Goal: Information Seeking & Learning: Learn about a topic

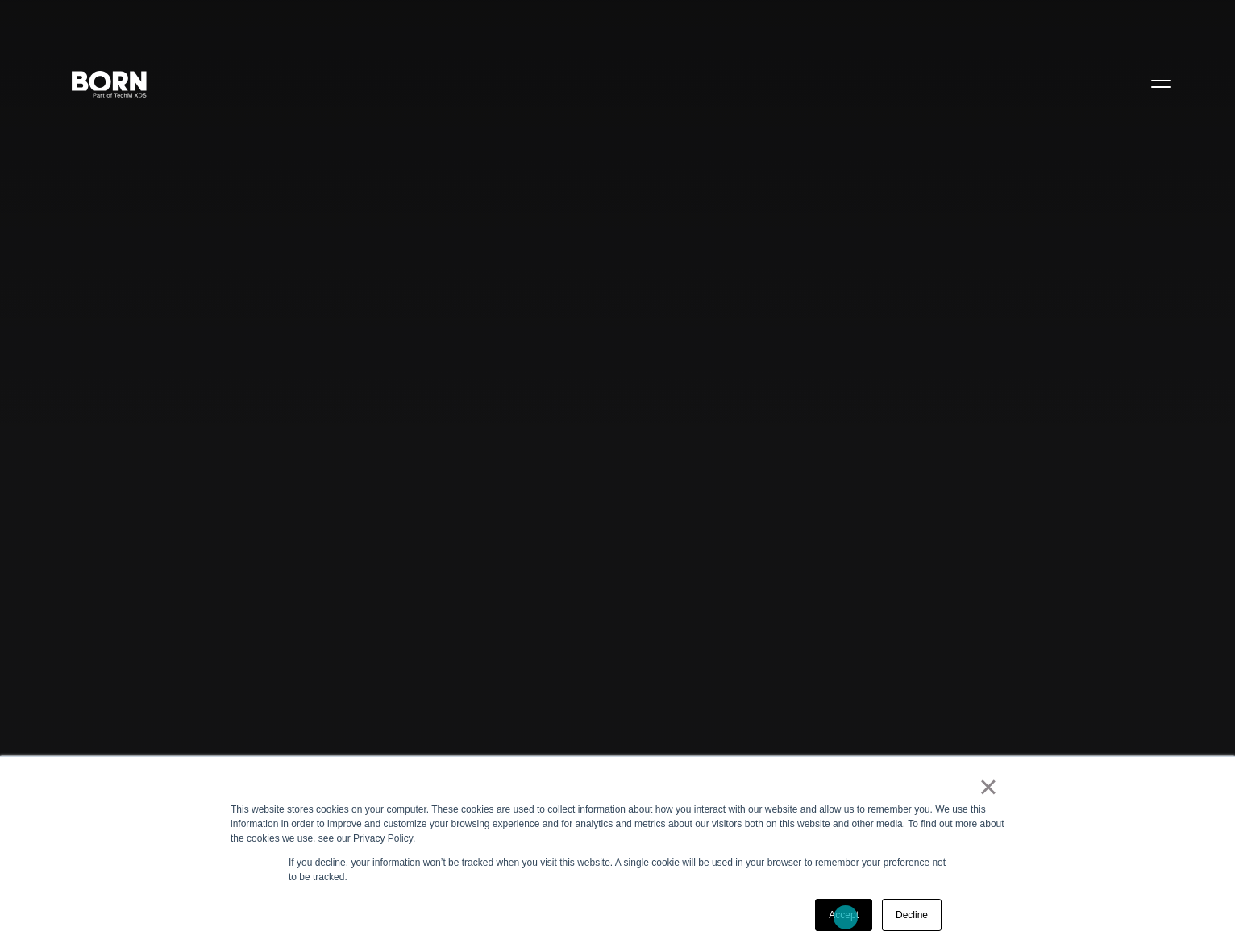
click at [846, 917] on link "Accept" at bounding box center [844, 915] width 57 height 32
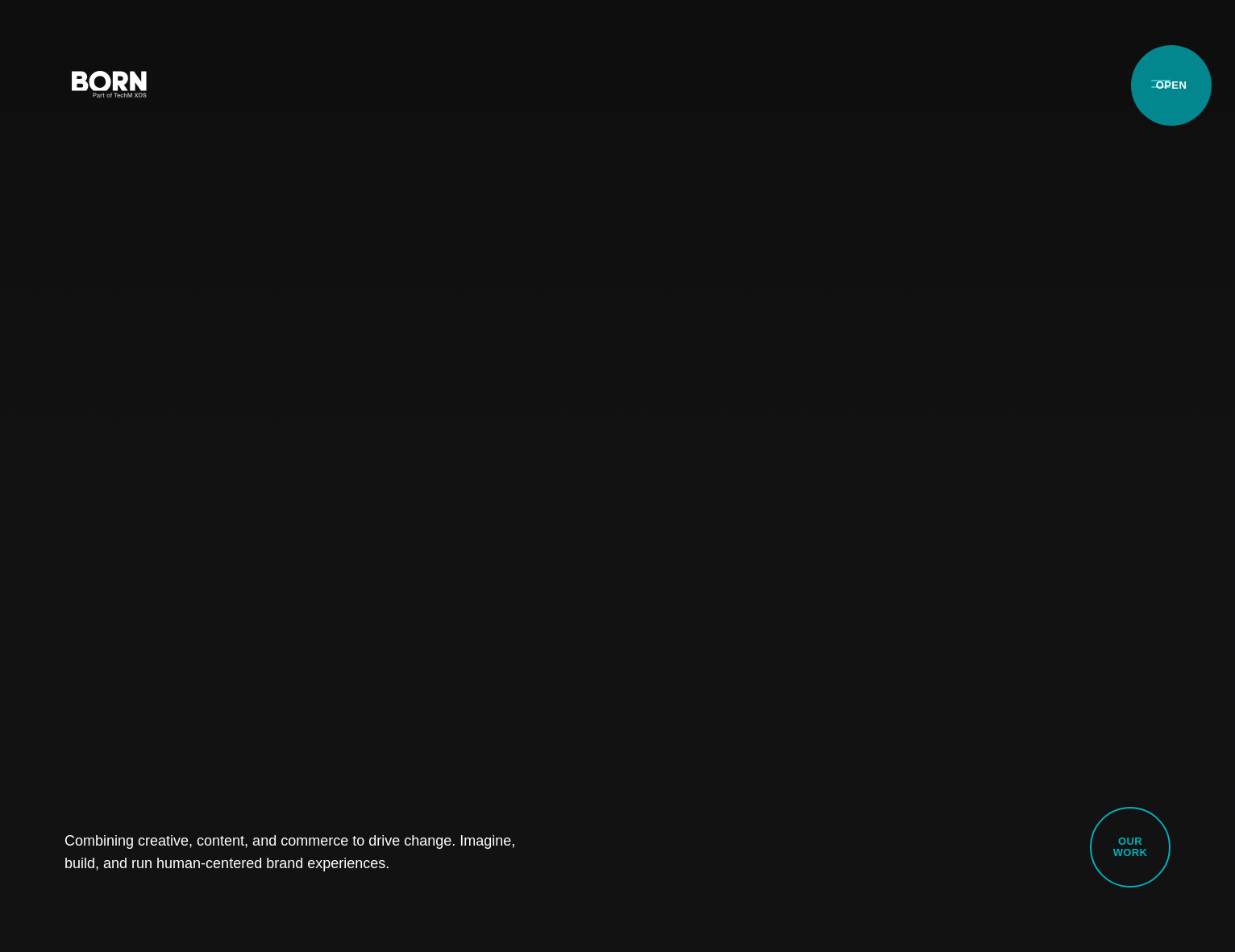
click at [1172, 86] on button "Primary Menu" at bounding box center [1161, 82] width 39 height 33
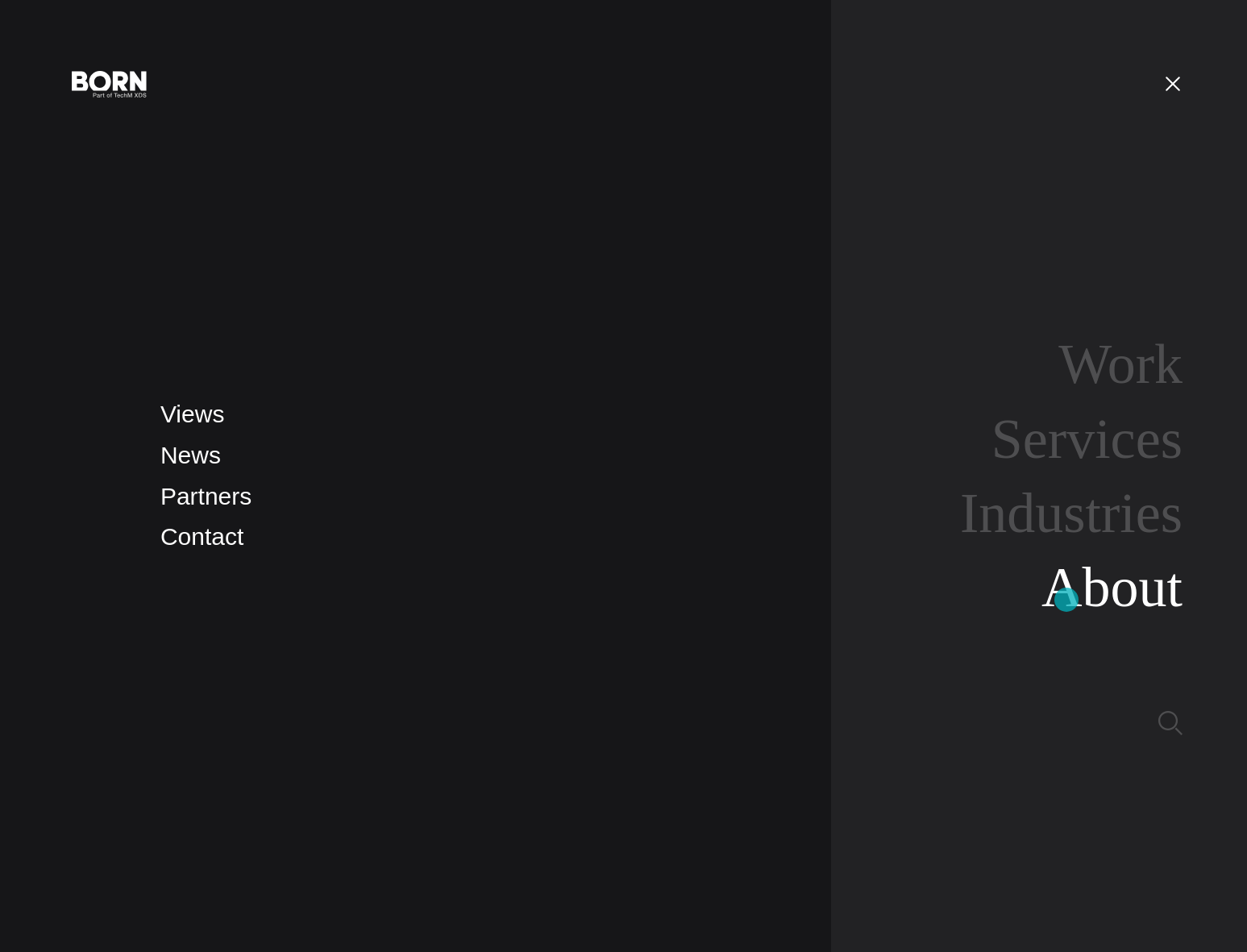
click at [1067, 600] on link "About" at bounding box center [1112, 587] width 141 height 62
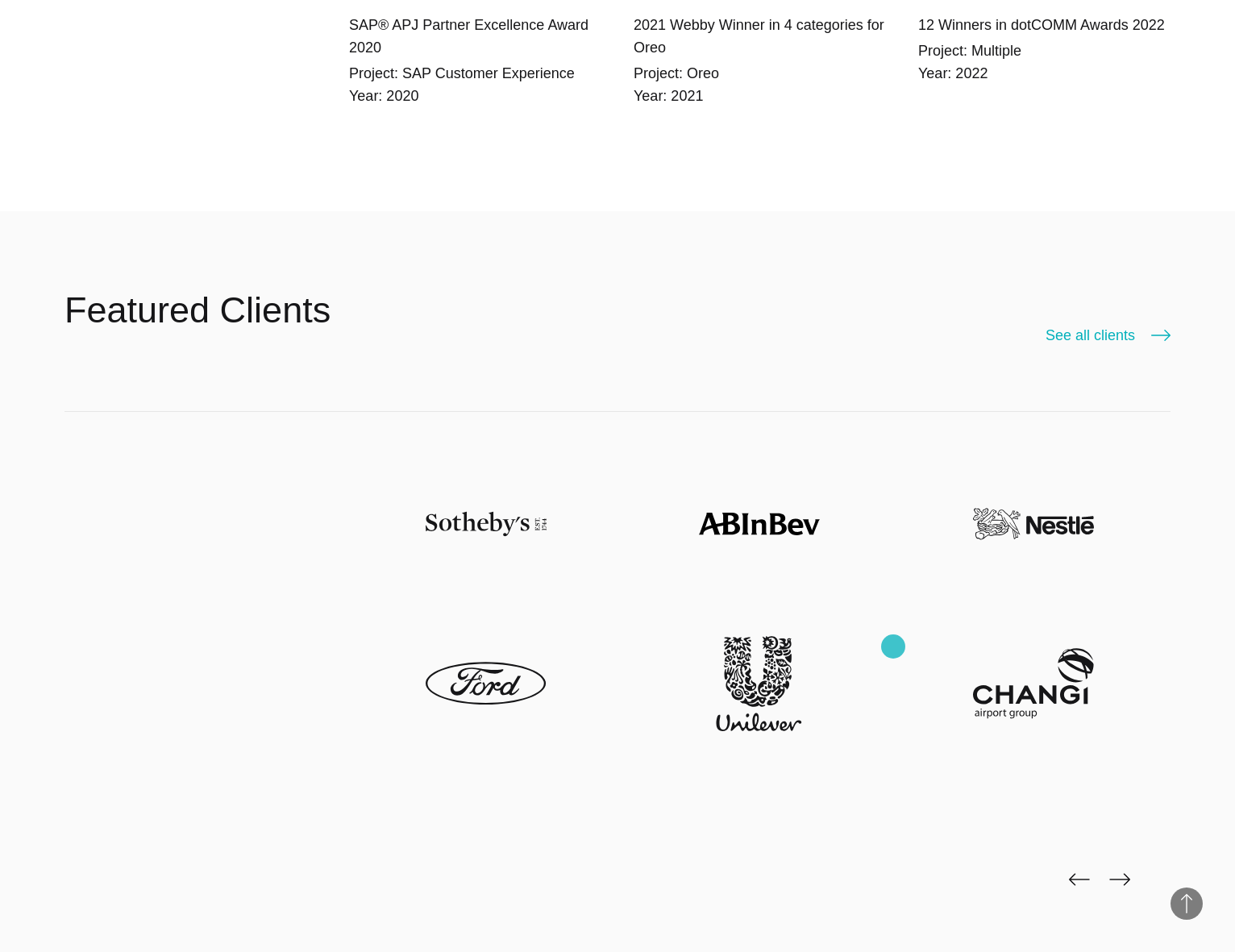
scroll to position [4772, 0]
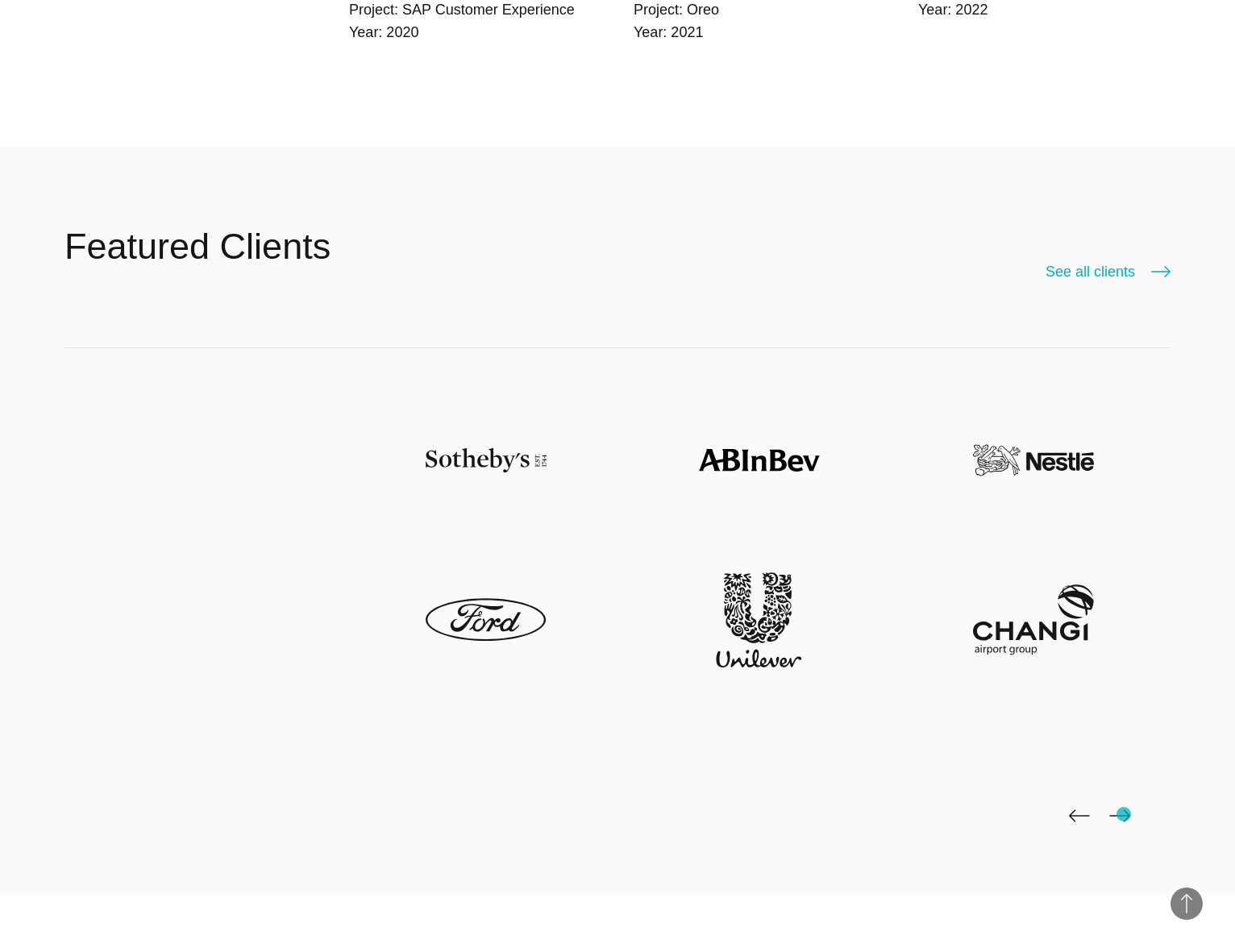
click at [1124, 814] on img at bounding box center [1120, 816] width 21 height 13
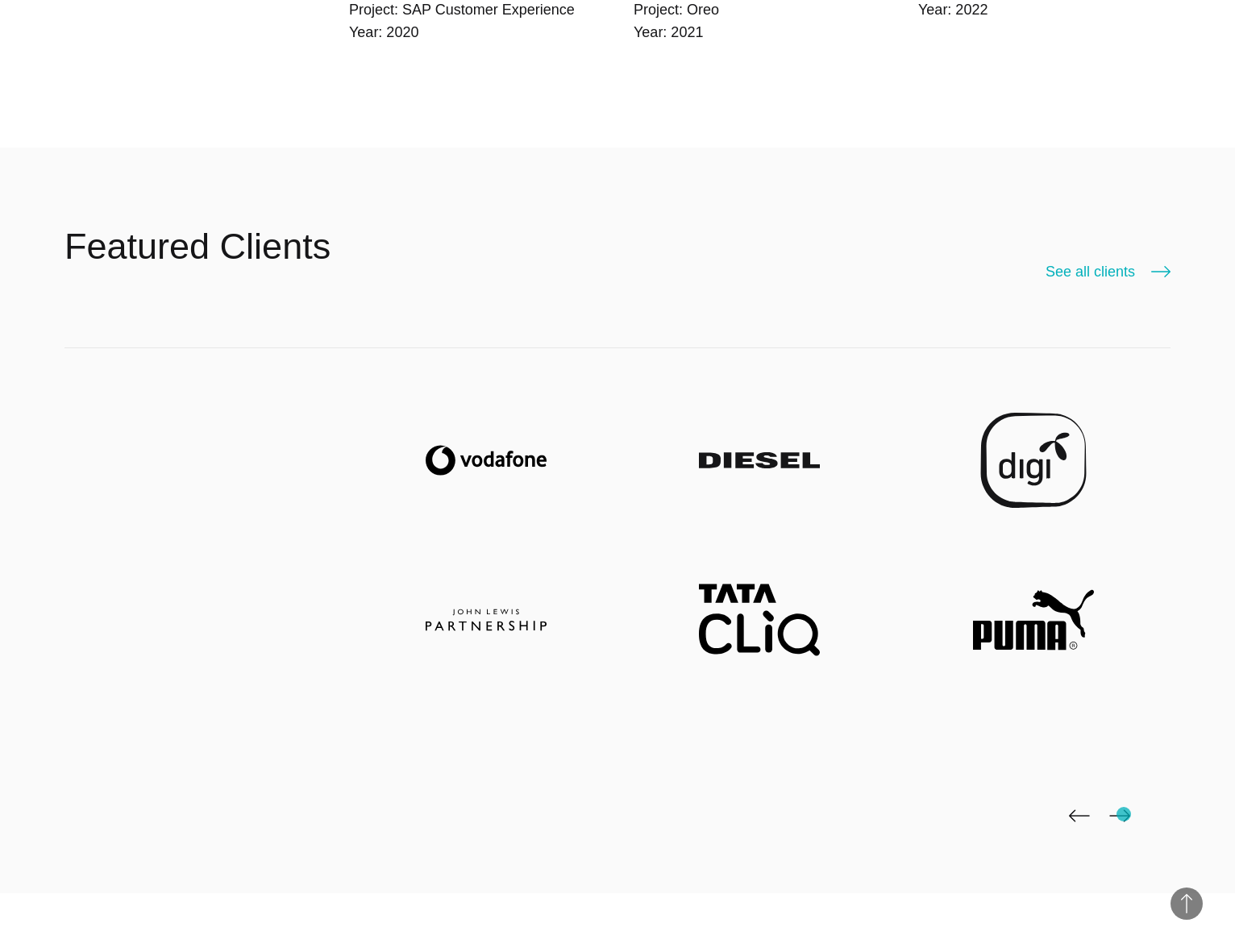
click at [1124, 814] on img at bounding box center [1120, 816] width 21 height 13
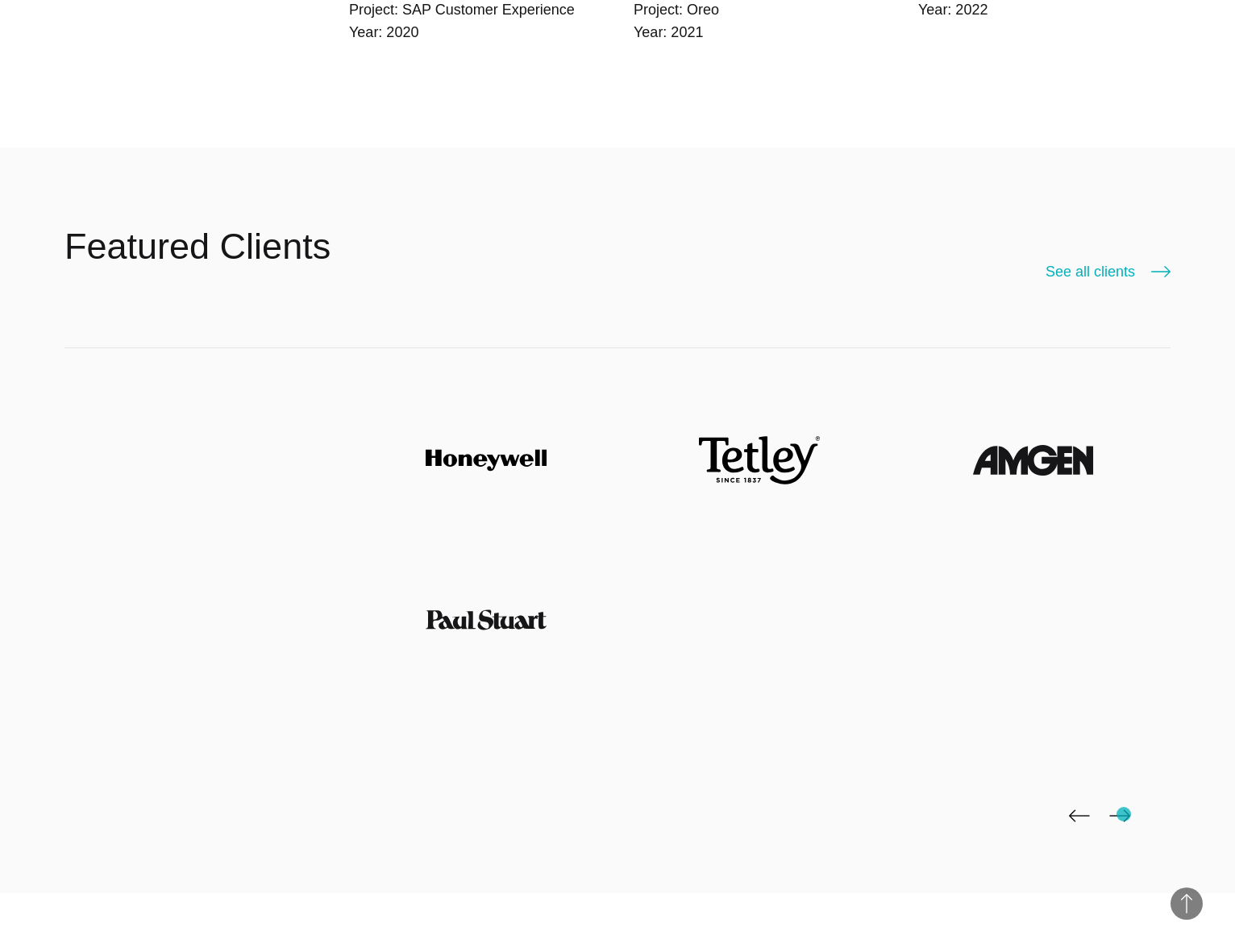
click at [1124, 814] on img at bounding box center [1120, 816] width 21 height 13
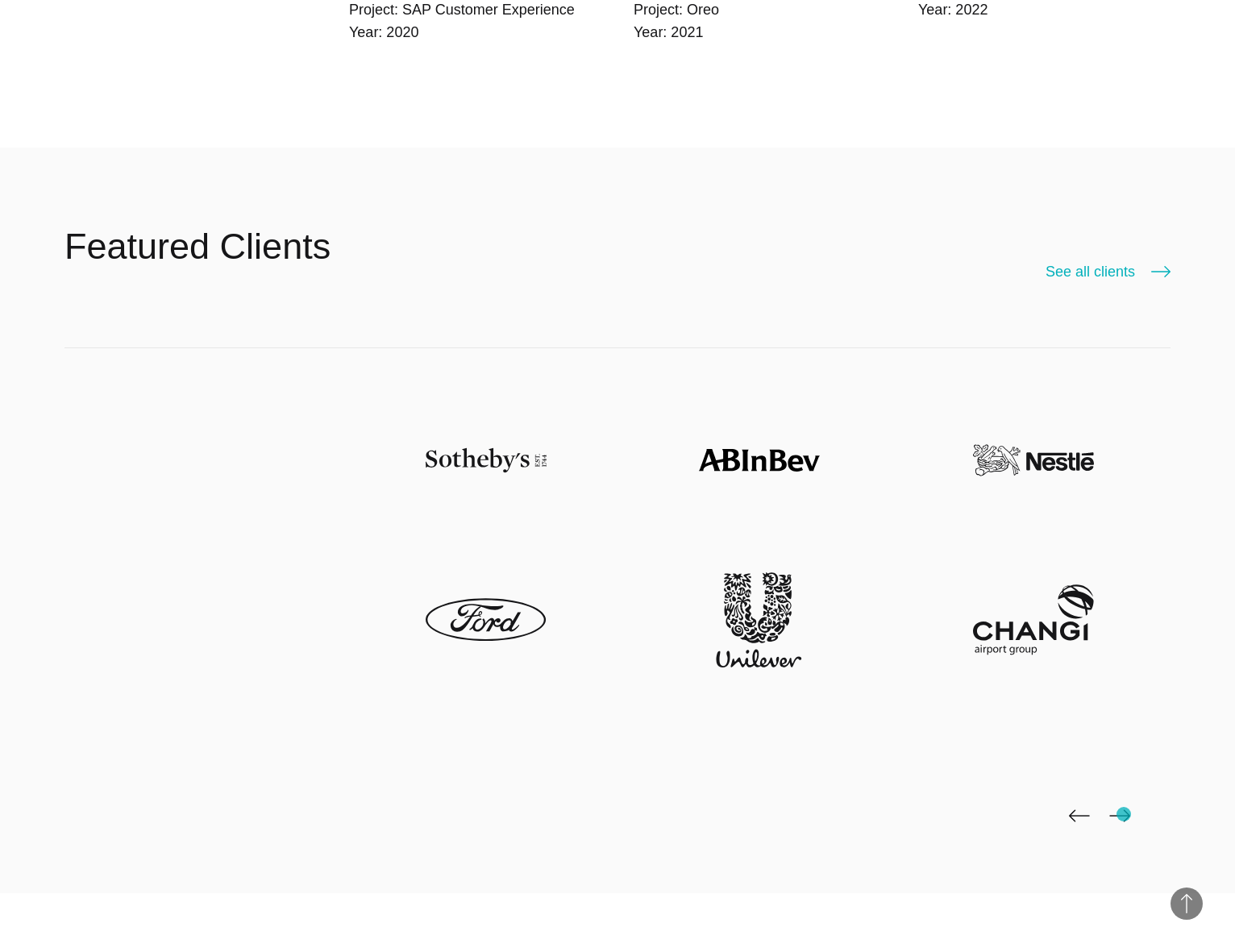
click at [1124, 814] on img at bounding box center [1120, 816] width 21 height 13
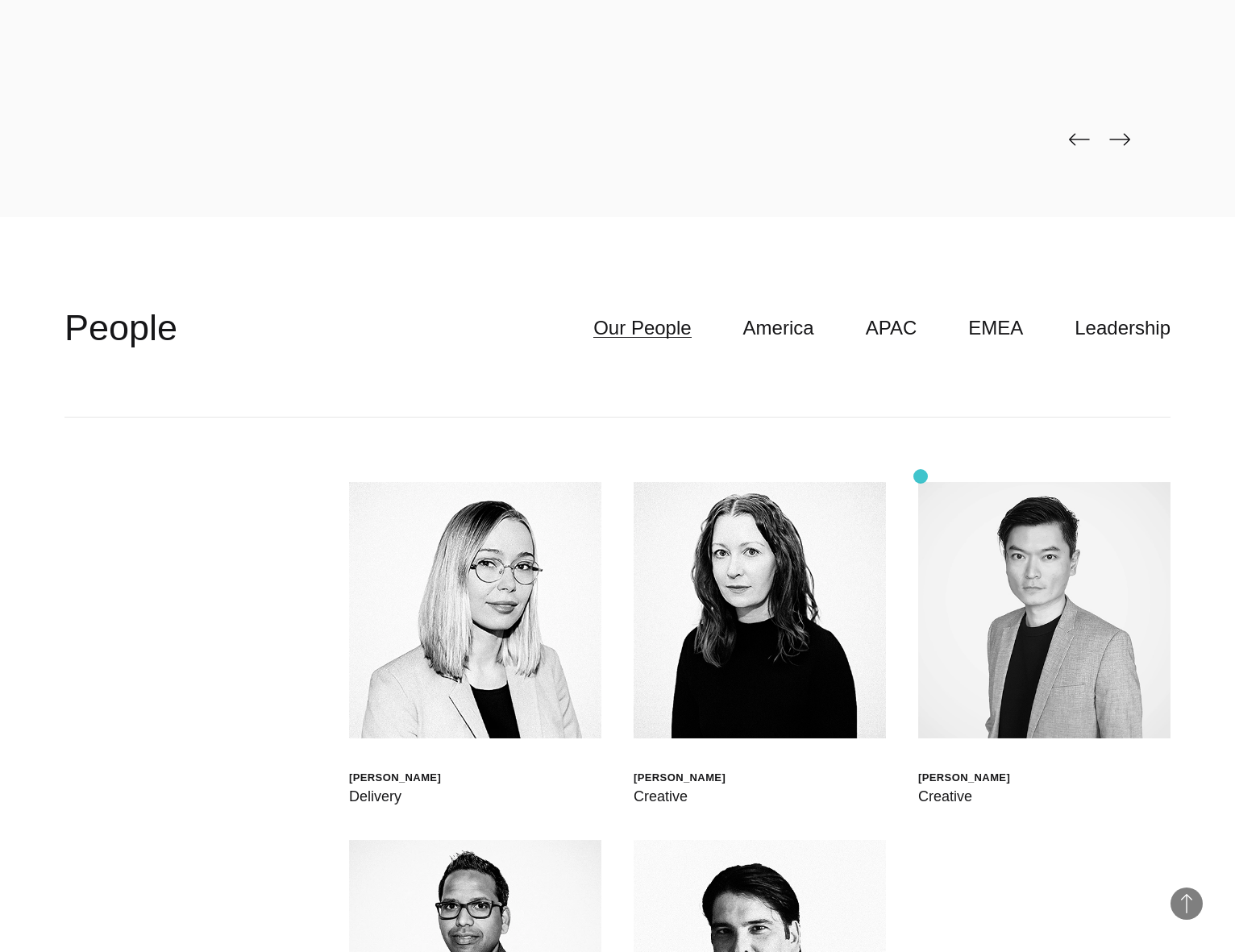
scroll to position [5678, 0]
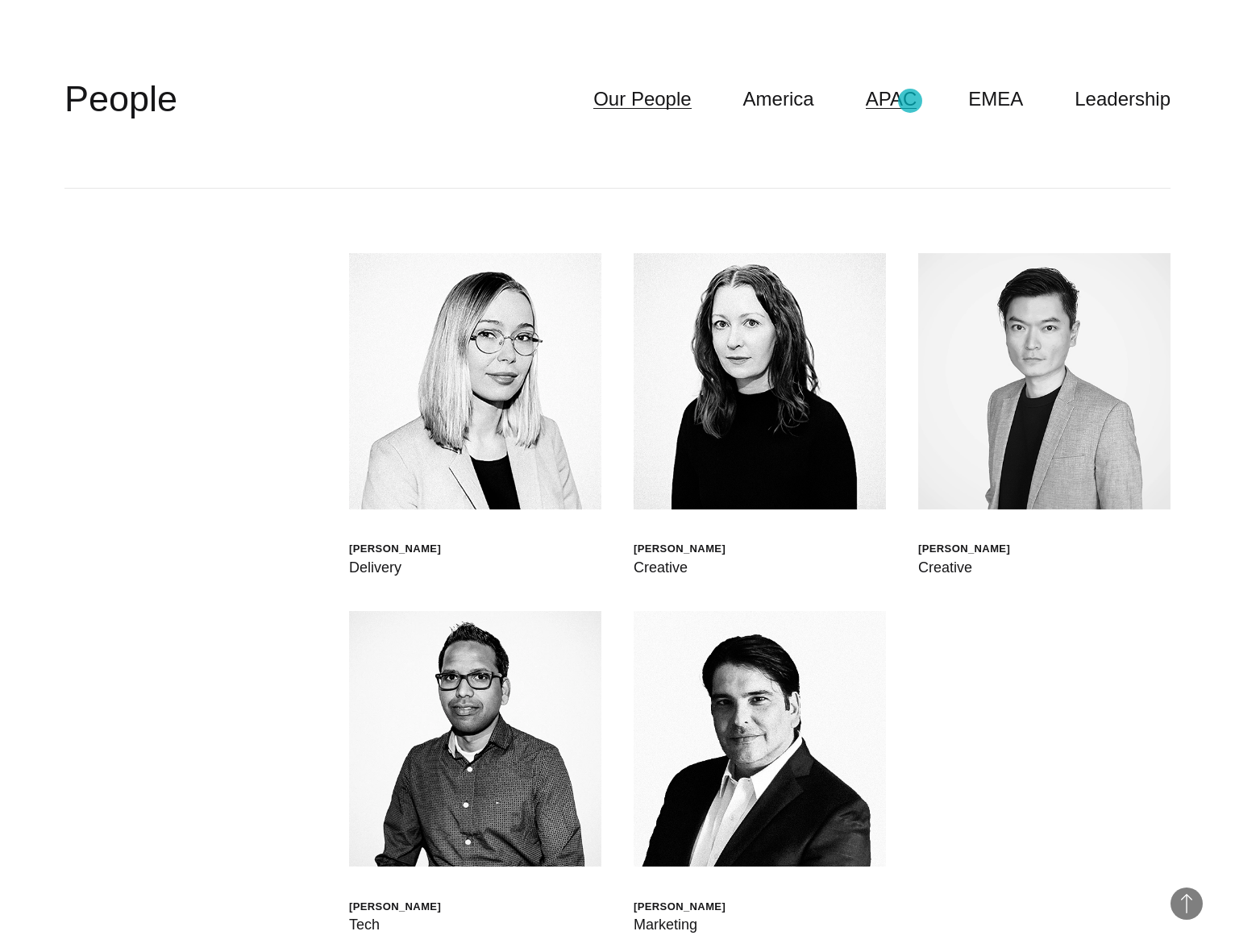
click at [911, 101] on link "APAC" at bounding box center [891, 99] width 52 height 31
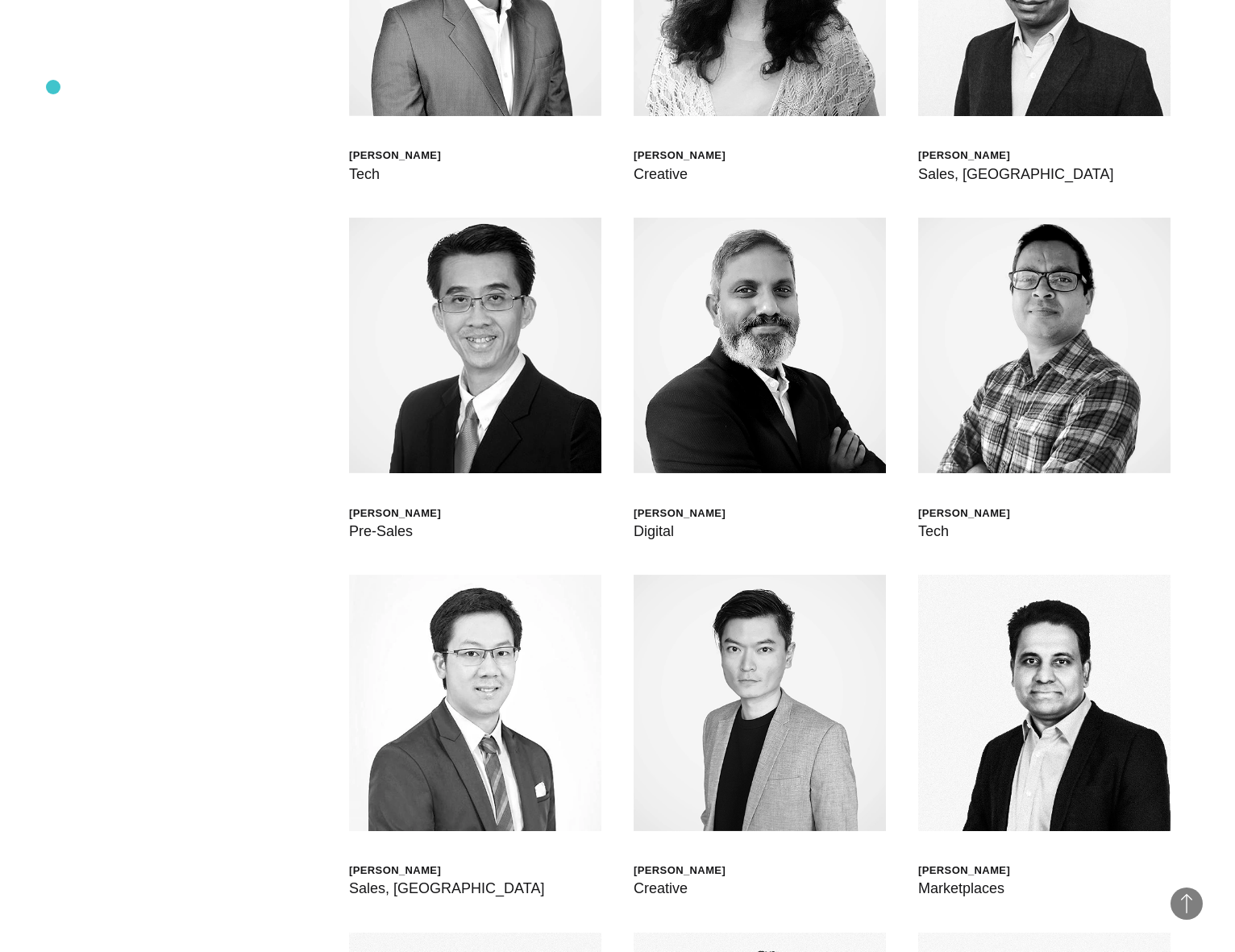
scroll to position [5564, 0]
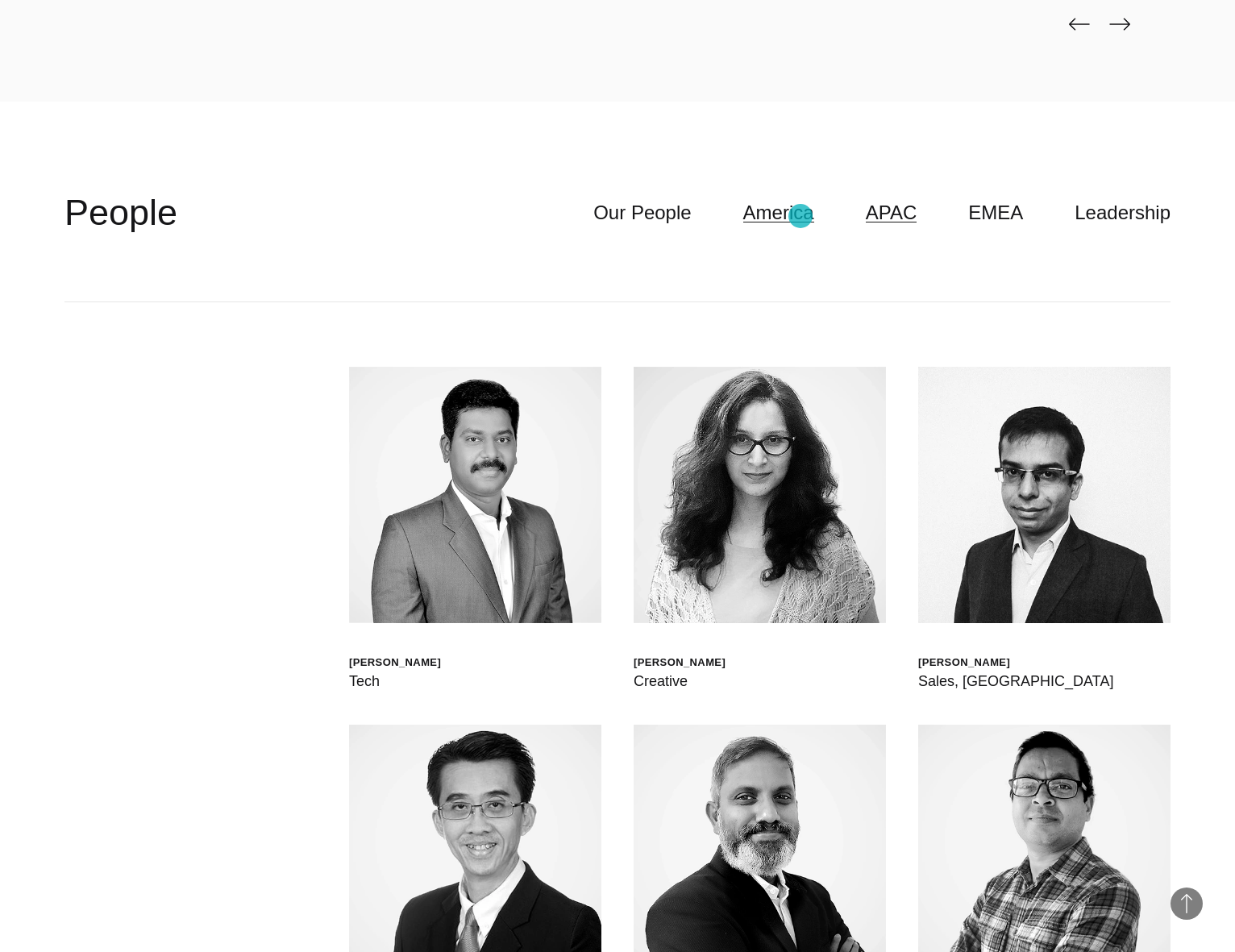
click at [801, 216] on link "America" at bounding box center [779, 213] width 71 height 31
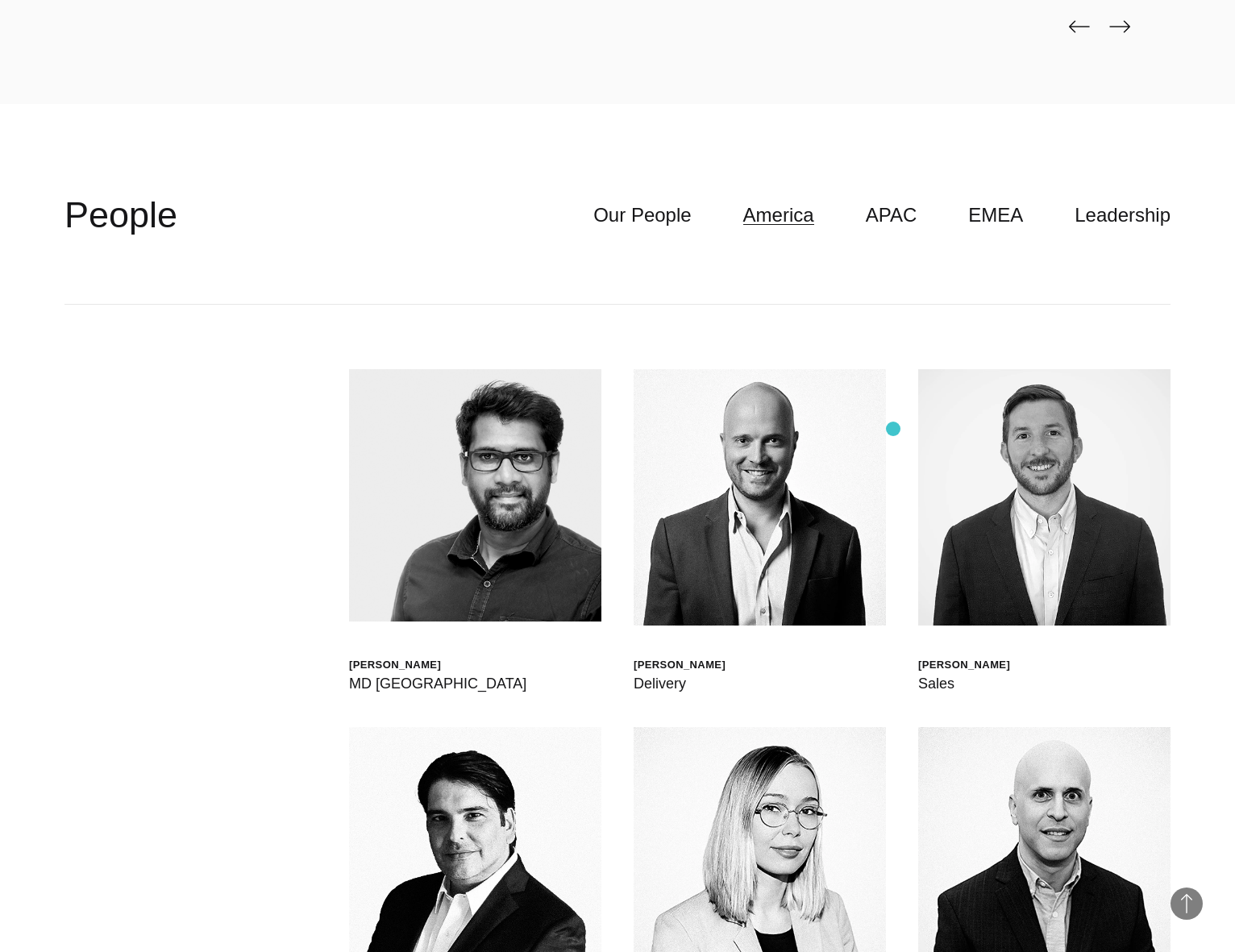
scroll to position [5479, 0]
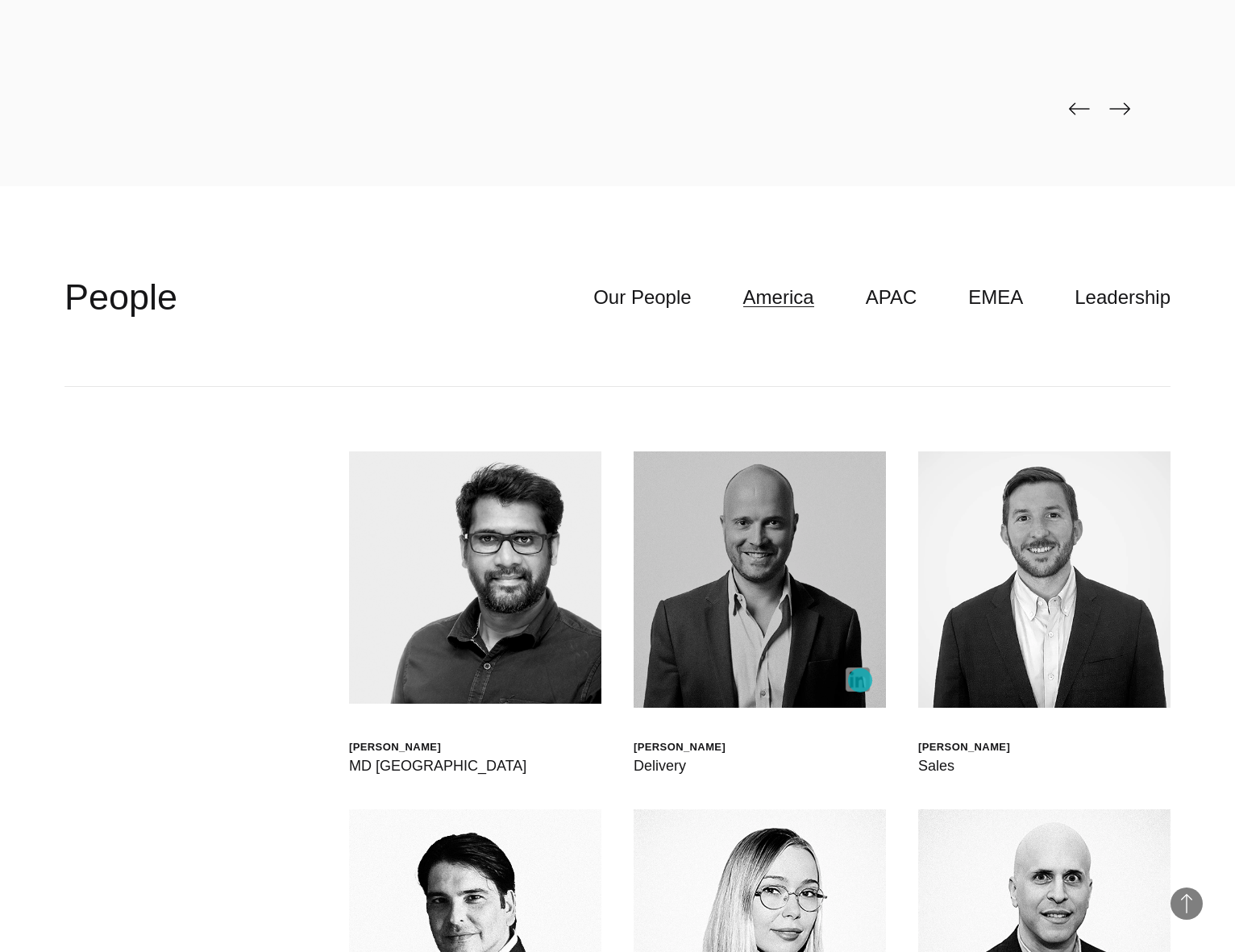
click at [860, 680] on img at bounding box center [857, 679] width 24 height 24
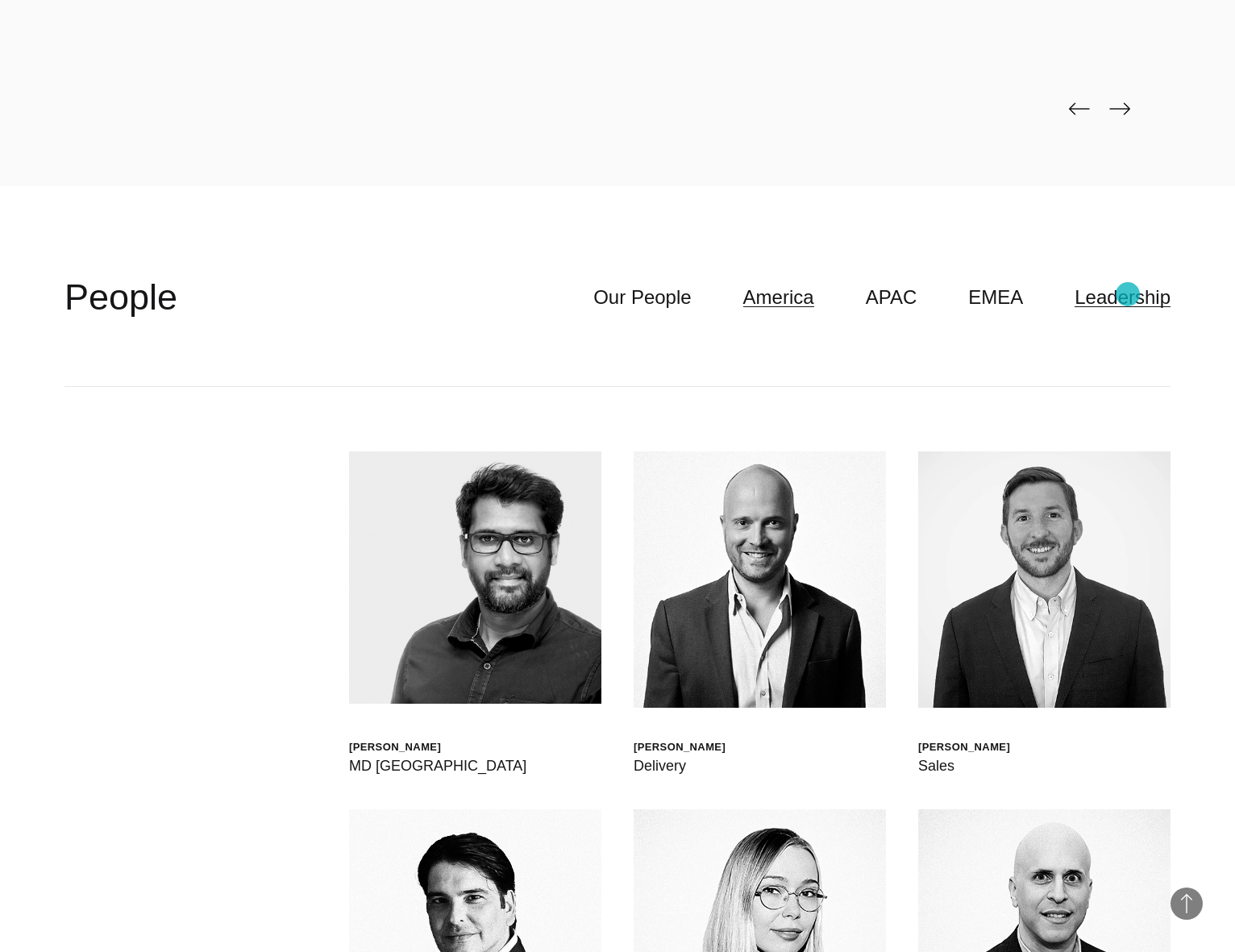
click at [1128, 294] on link "Leadership" at bounding box center [1122, 298] width 96 height 31
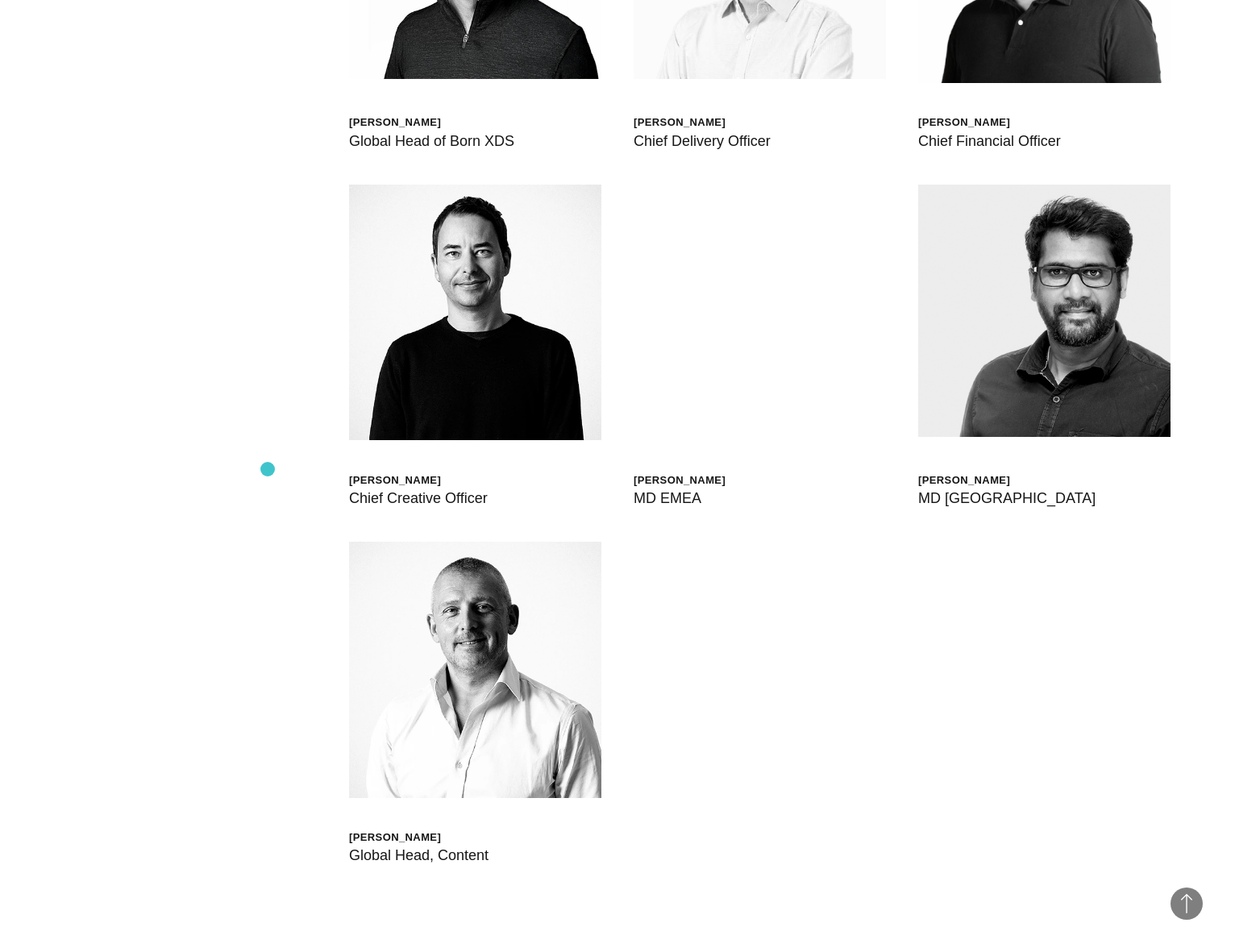
scroll to position [6095, 0]
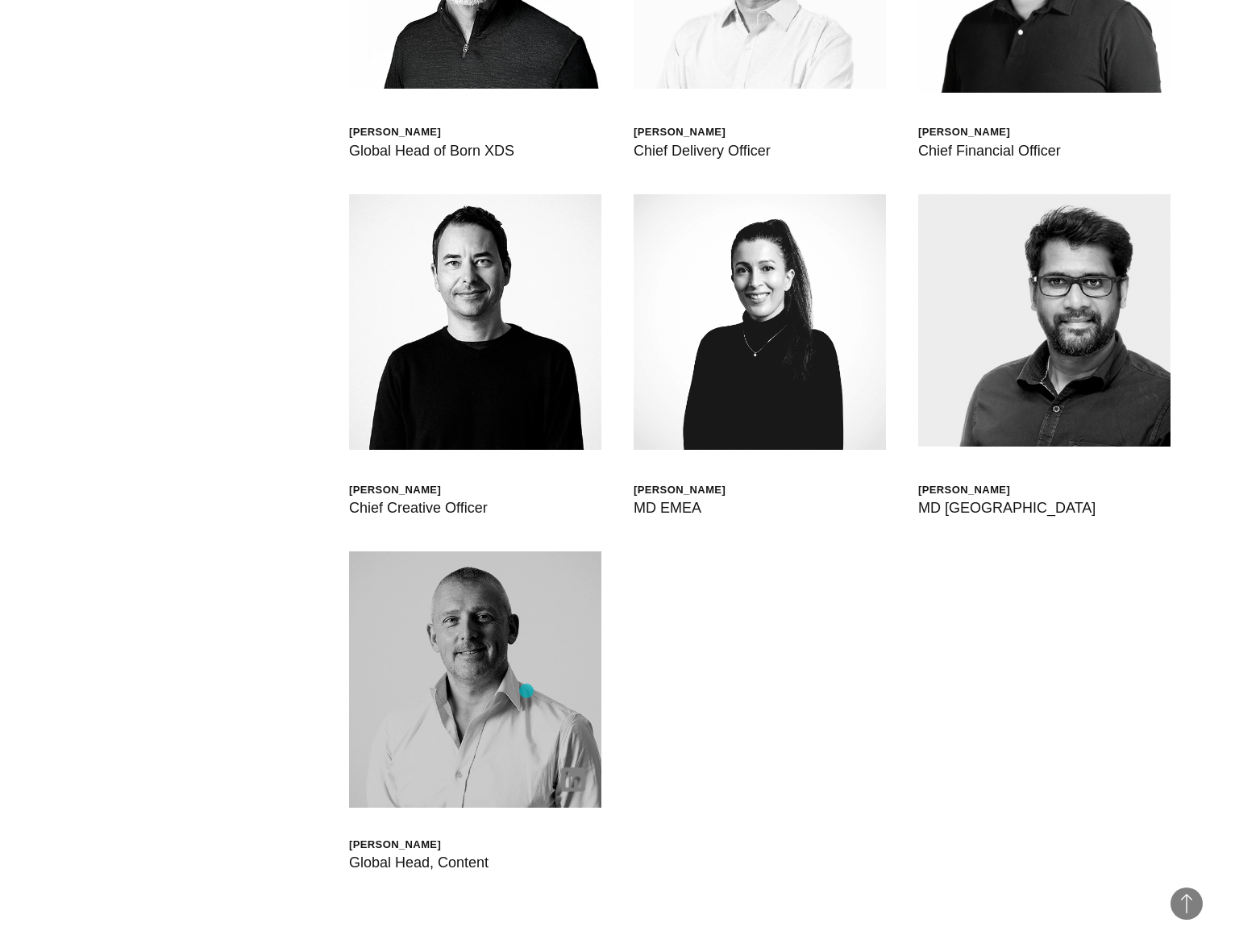
click at [527, 691] on img at bounding box center [475, 679] width 252 height 256
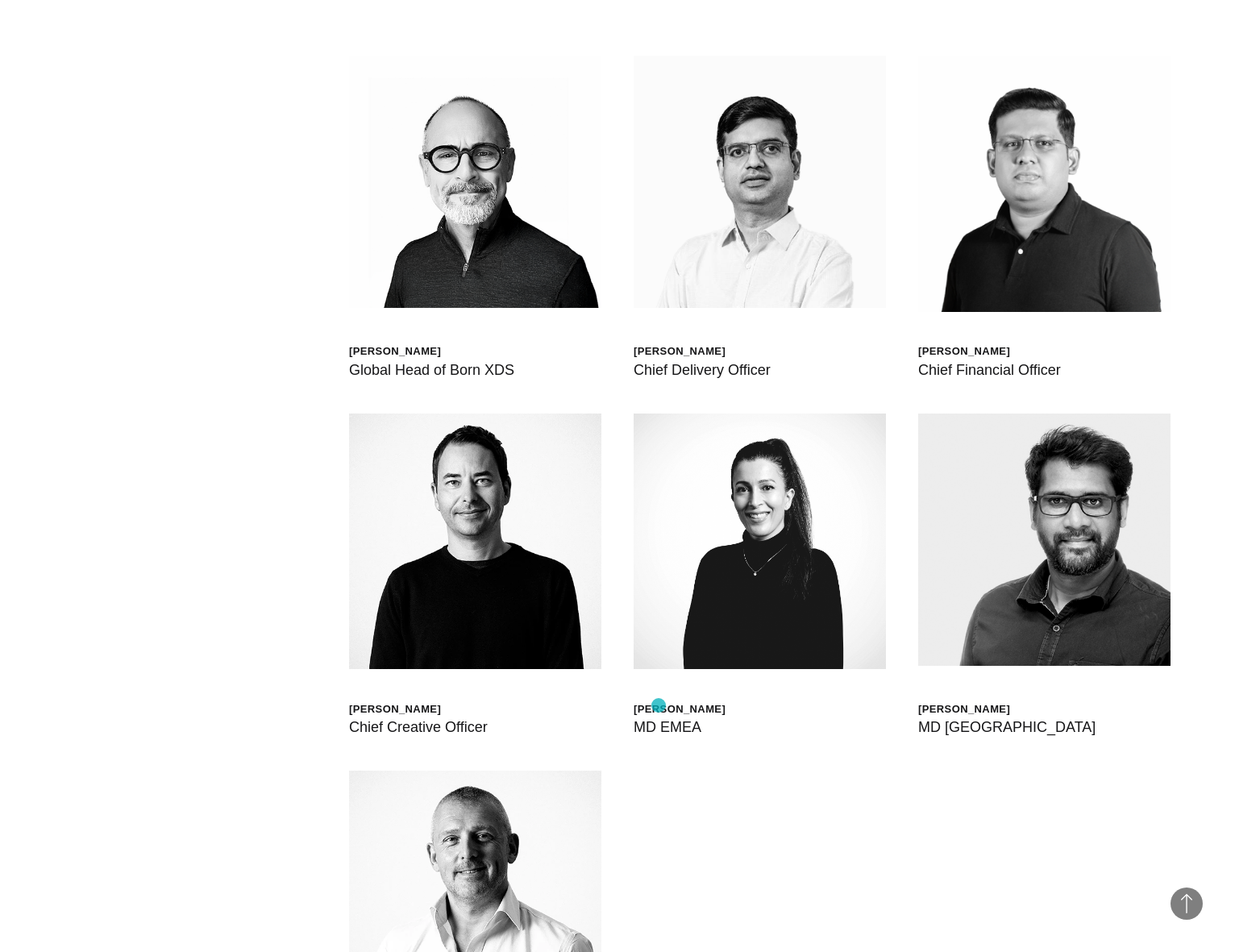
scroll to position [5513, 0]
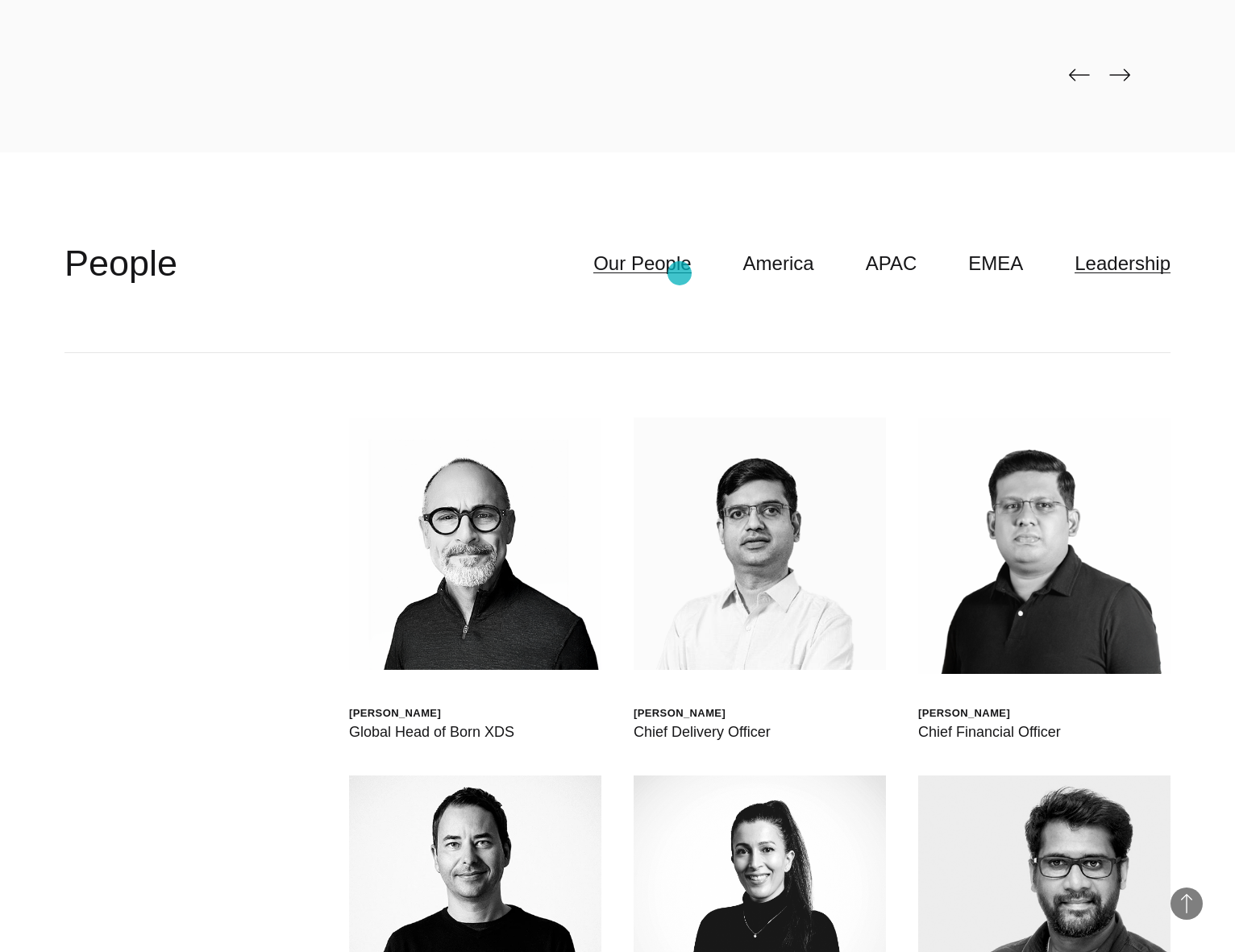
click at [680, 273] on link "Our People" at bounding box center [642, 263] width 97 height 31
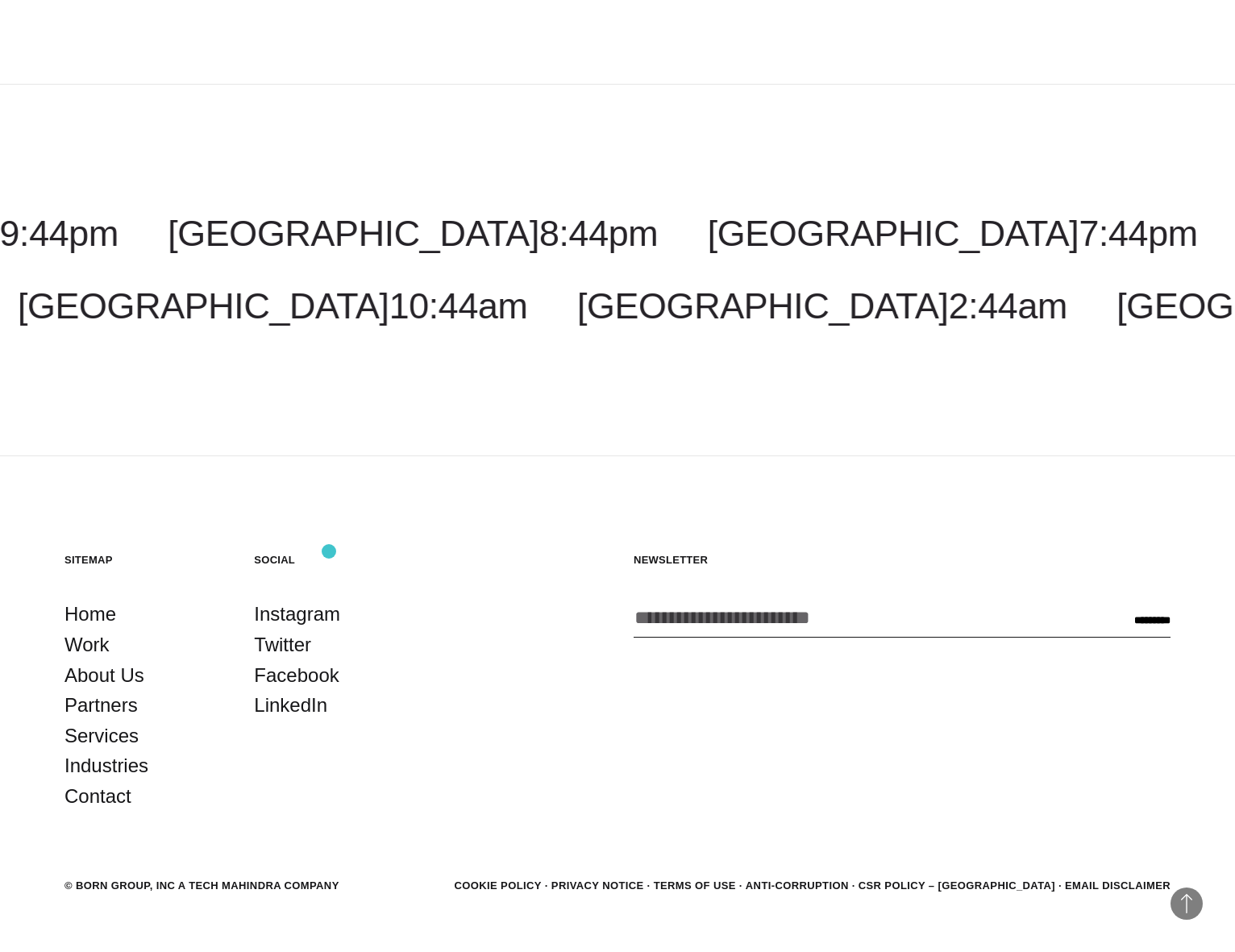
scroll to position [6666, 0]
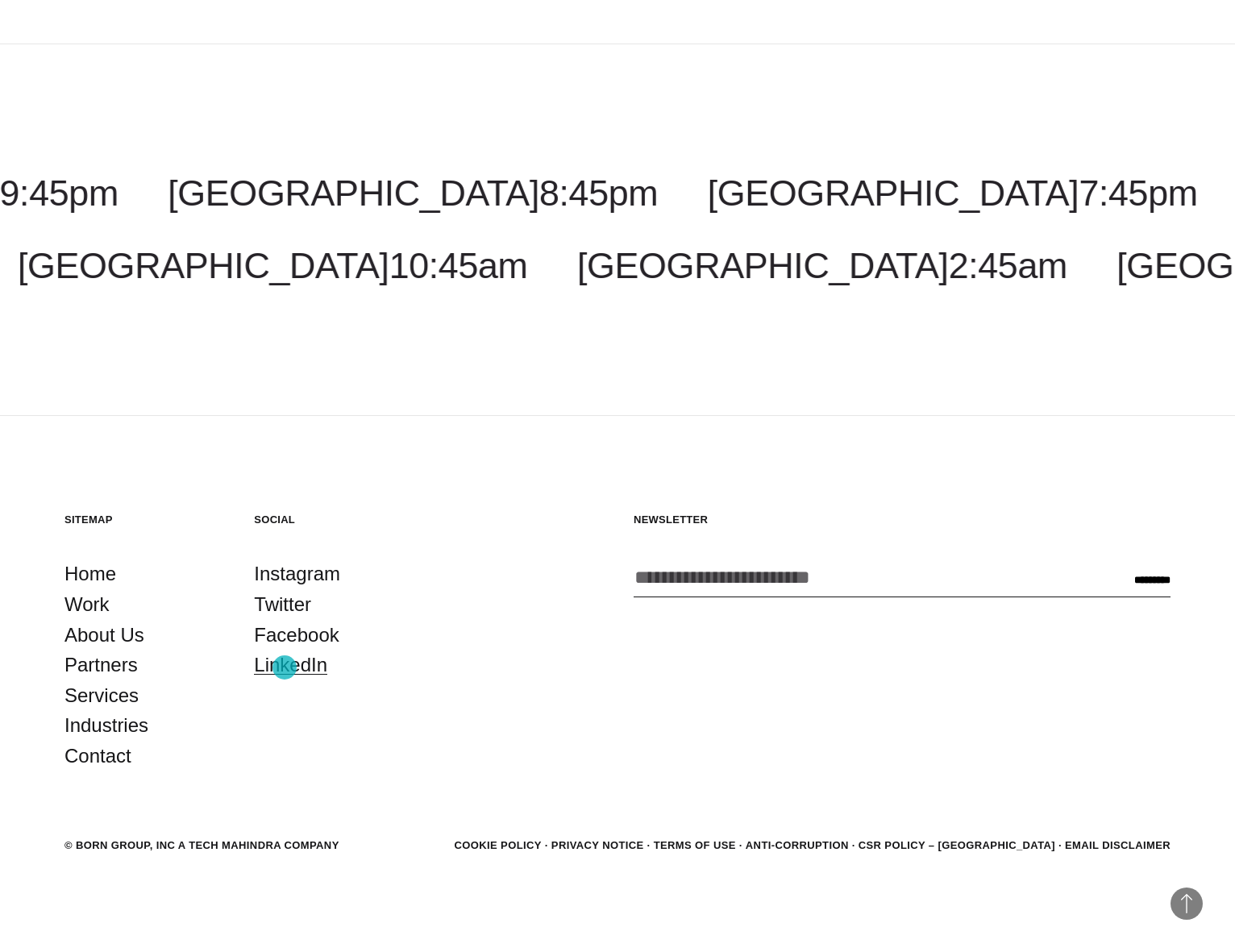
click at [284, 668] on link "LinkedIn" at bounding box center [290, 665] width 73 height 31
